Goal: Use online tool/utility: Utilize a website feature to perform a specific function

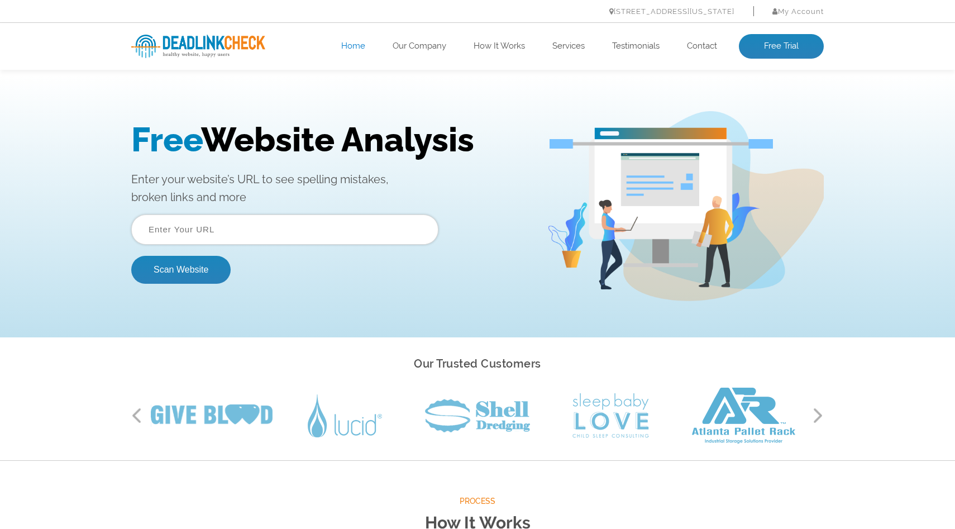
click at [211, 230] on input "text" at bounding box center [284, 229] width 307 height 30
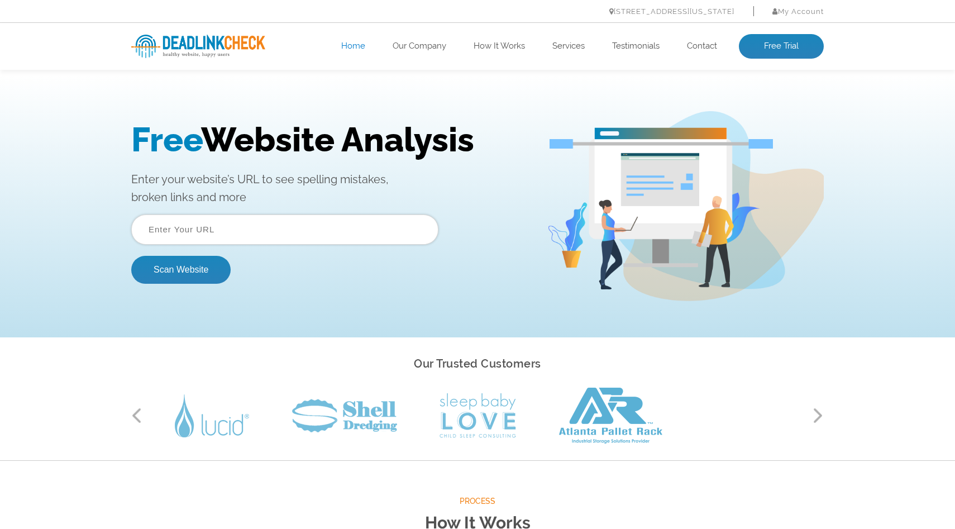
paste input "[URL][DOMAIN_NAME]"
type input "[URL][DOMAIN_NAME]"
click at [181, 271] on button "Scan Website" at bounding box center [180, 270] width 99 height 28
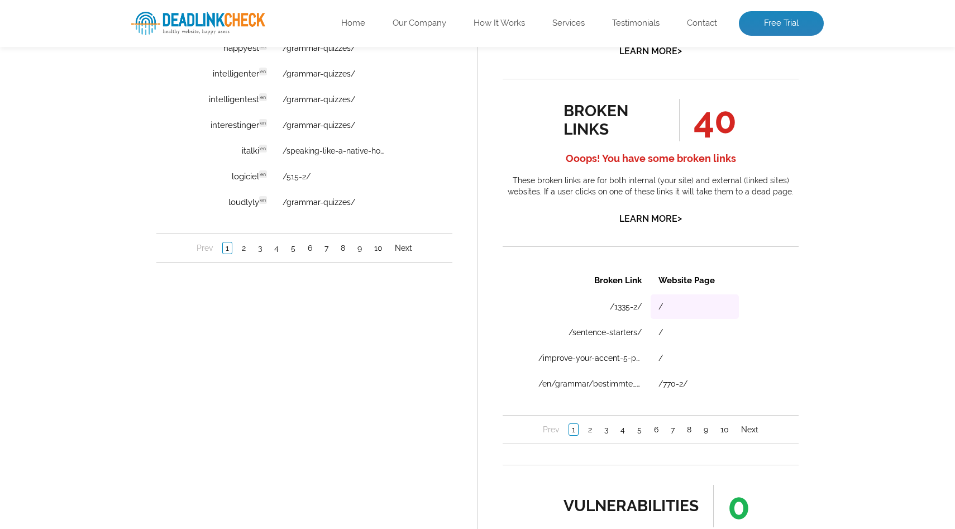
scroll to position [947, 0]
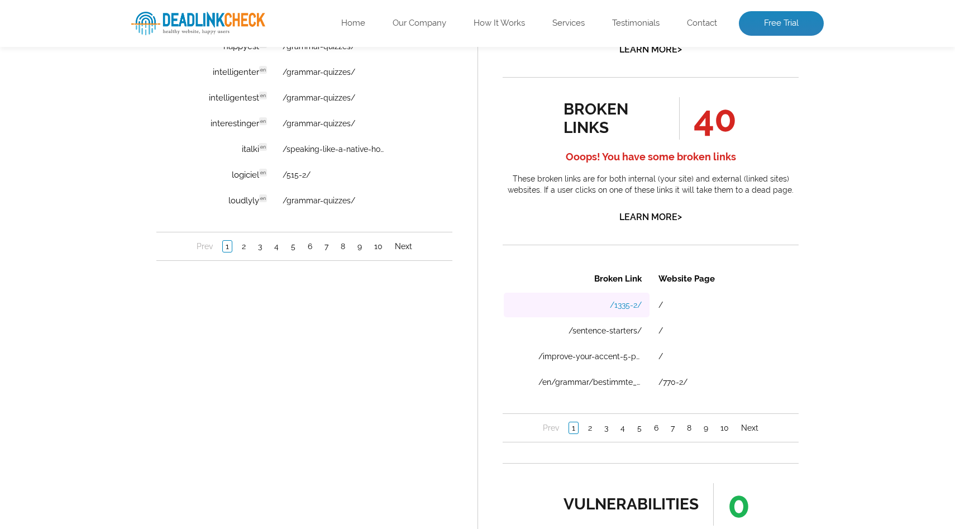
click at [625, 308] on link "/1335-2/" at bounding box center [626, 304] width 32 height 9
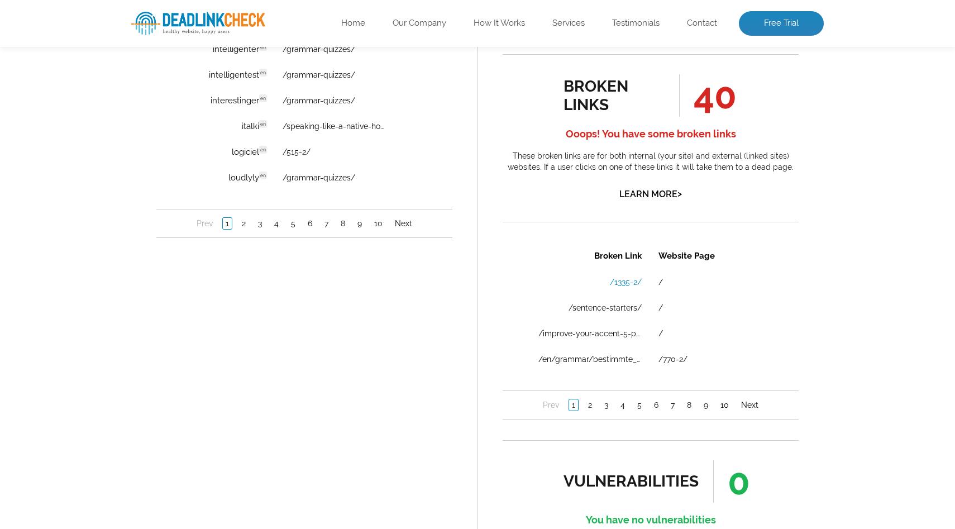
scroll to position [966, 0]
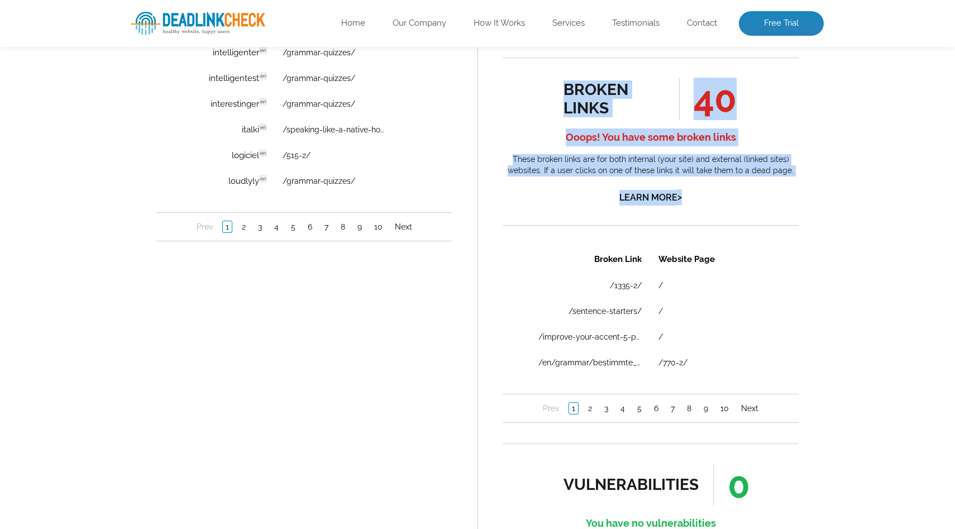
drag, startPoint x: 556, startPoint y: 78, endPoint x: 727, endPoint y: 197, distance: 208.7
click at [727, 197] on div "broken links 40 Ooops! You have some broken links These broken links are for bo…" at bounding box center [651, 142] width 296 height 128
copy div "broken links 40 Ooops! You have some broken links These broken links are for bo…"
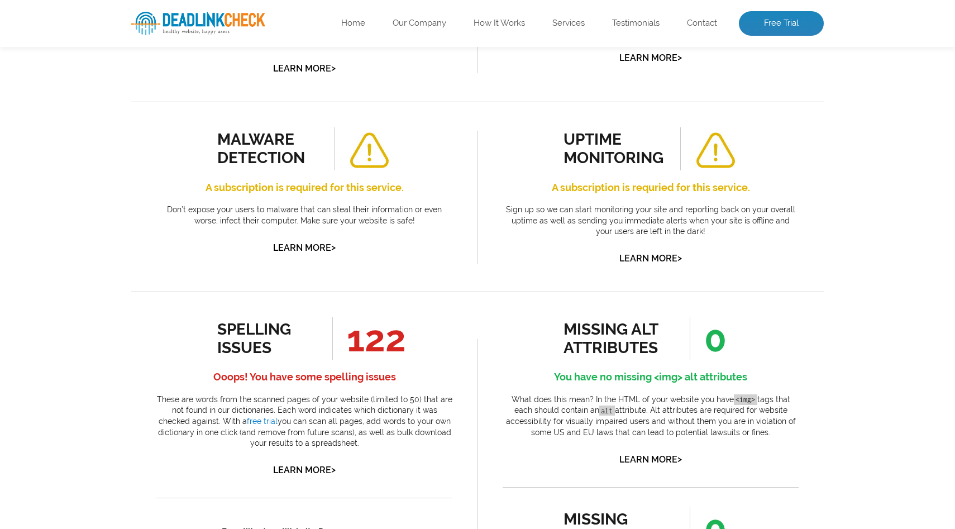
scroll to position [0, 0]
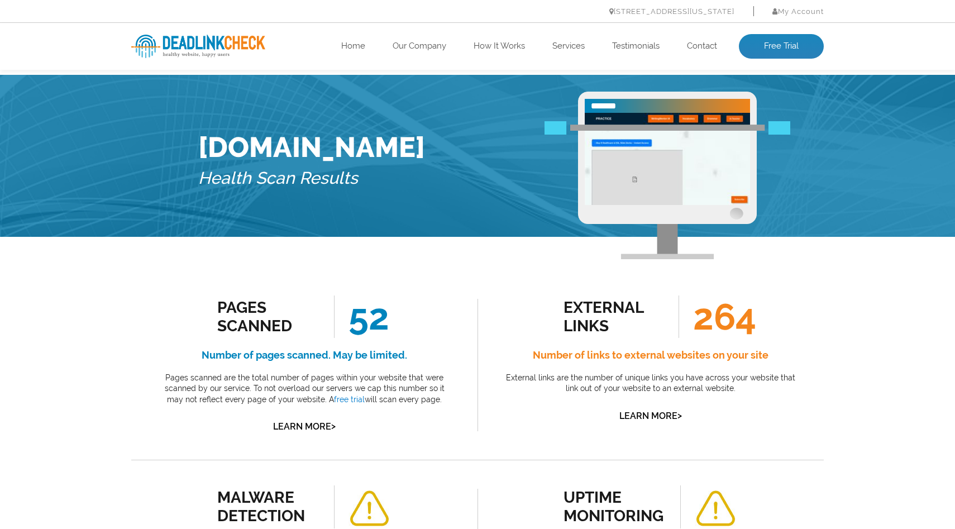
drag, startPoint x: 463, startPoint y: 150, endPoint x: 219, endPoint y: 142, distance: 244.2
click at [219, 142] on div "Justpractice.online Health Scan Results" at bounding box center [477, 164] width 575 height 145
click at [355, 47] on link "Home" at bounding box center [353, 46] width 24 height 11
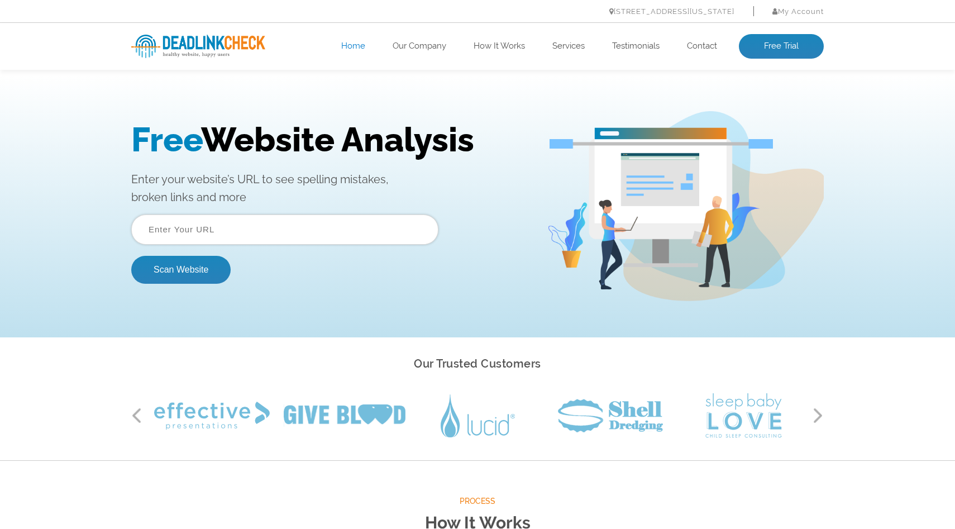
click at [219, 232] on input "text" at bounding box center [284, 229] width 307 height 30
type input "https://justpractice.online"
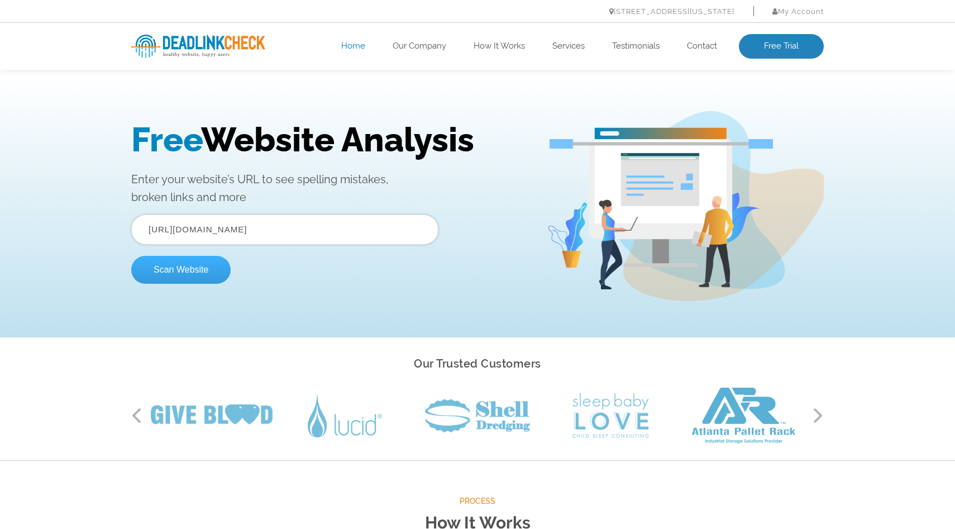
click at [190, 273] on button "Scan Website" at bounding box center [180, 270] width 99 height 28
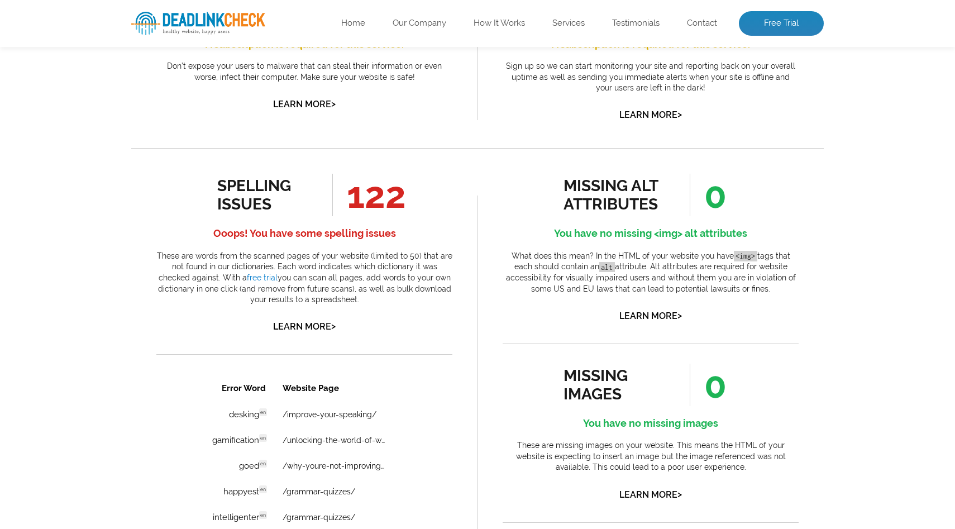
scroll to position [518, 0]
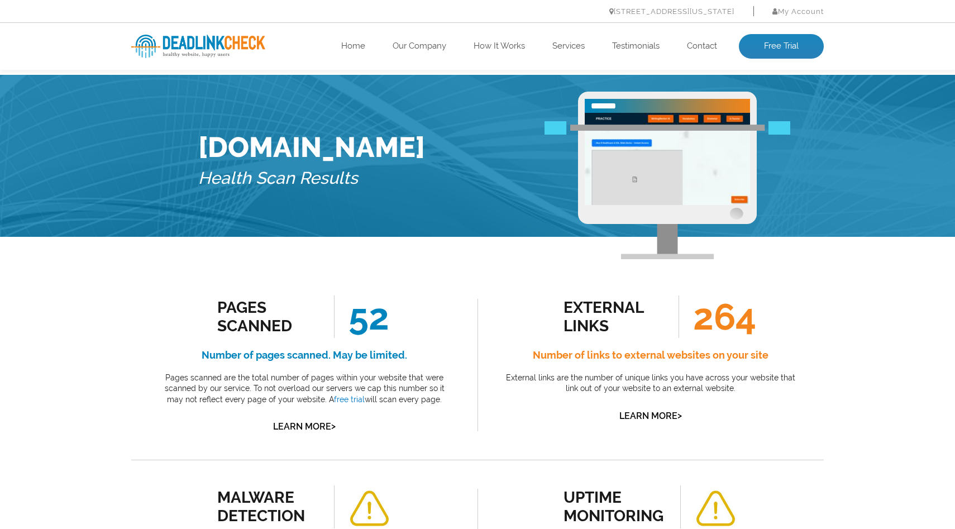
click at [207, 54] on img at bounding box center [198, 46] width 134 height 23
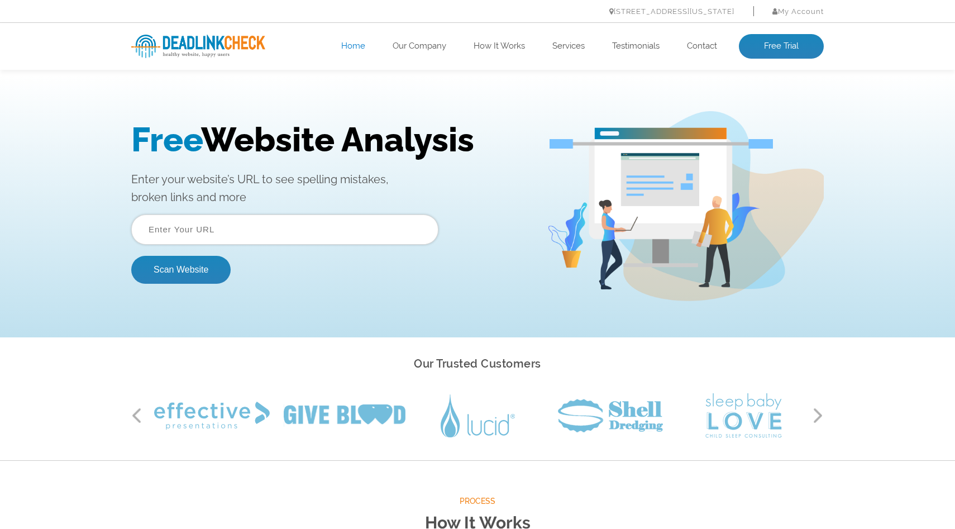
click at [218, 230] on input "text" at bounding box center [284, 229] width 307 height 30
type input "https://justpractice.online"
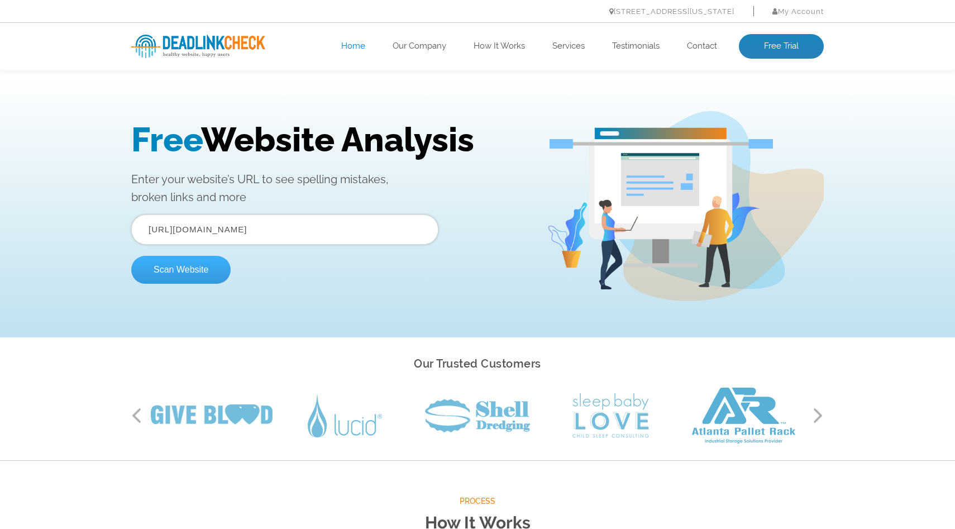
click at [184, 274] on button "Scan Website" at bounding box center [180, 270] width 99 height 28
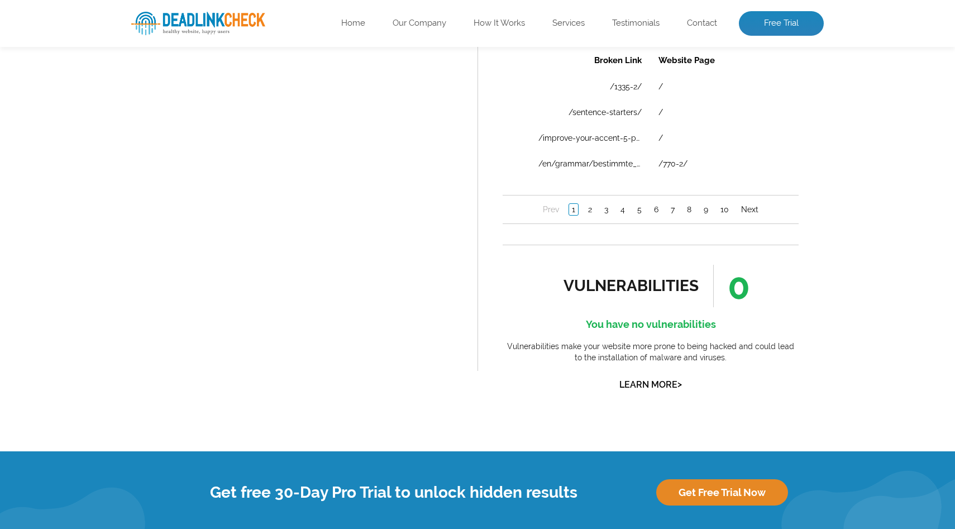
scroll to position [1301, 0]
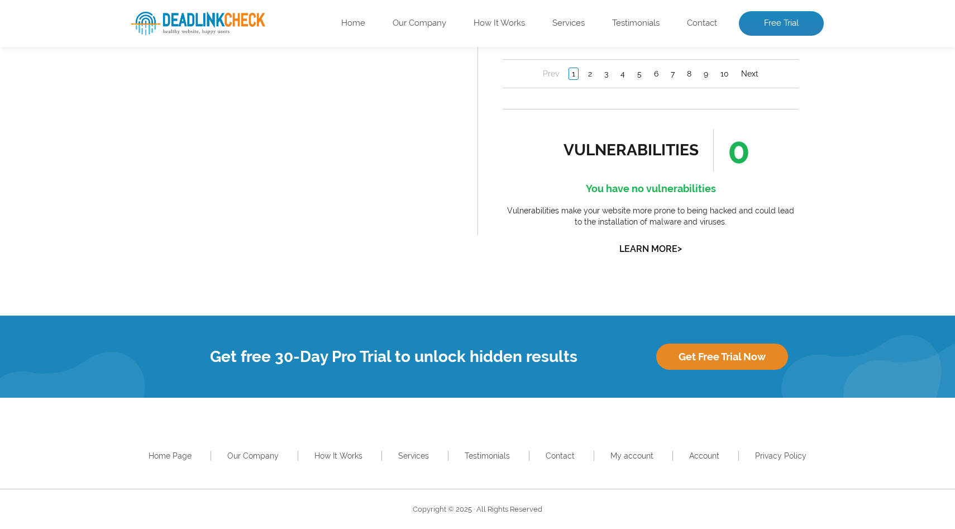
drag, startPoint x: 269, startPoint y: 18, endPoint x: 158, endPoint y: 18, distance: 111.1
click at [159, 18] on div "healthy website. happy users. Home Our Company How It Works Services Testimonia…" at bounding box center [477, 23] width 709 height 25
